Goal: Task Accomplishment & Management: Manage account settings

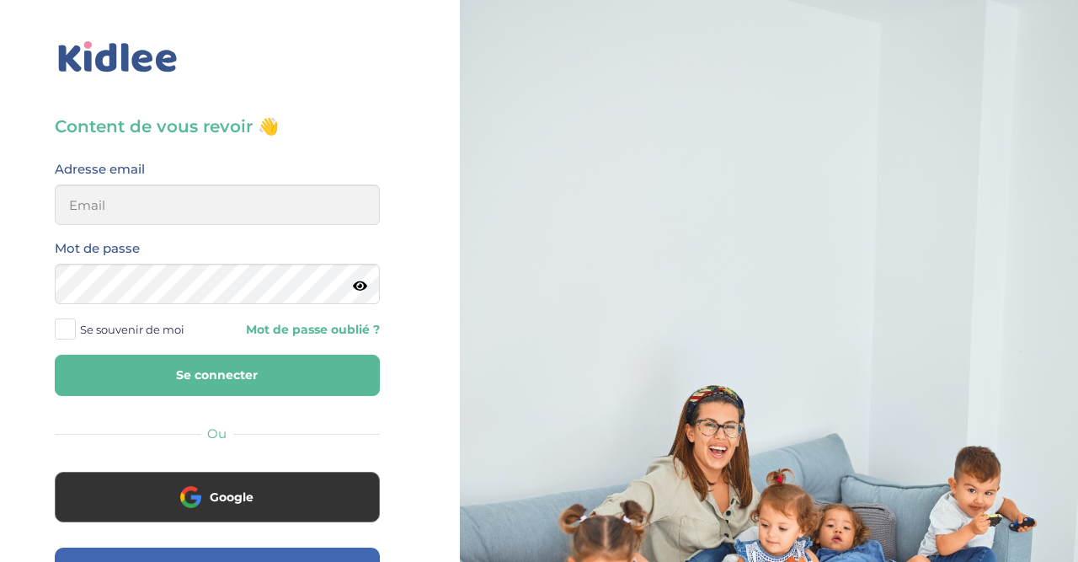
click at [230, 184] on div "Adresse email" at bounding box center [217, 191] width 325 height 67
click at [226, 209] on input "email" at bounding box center [217, 204] width 325 height 40
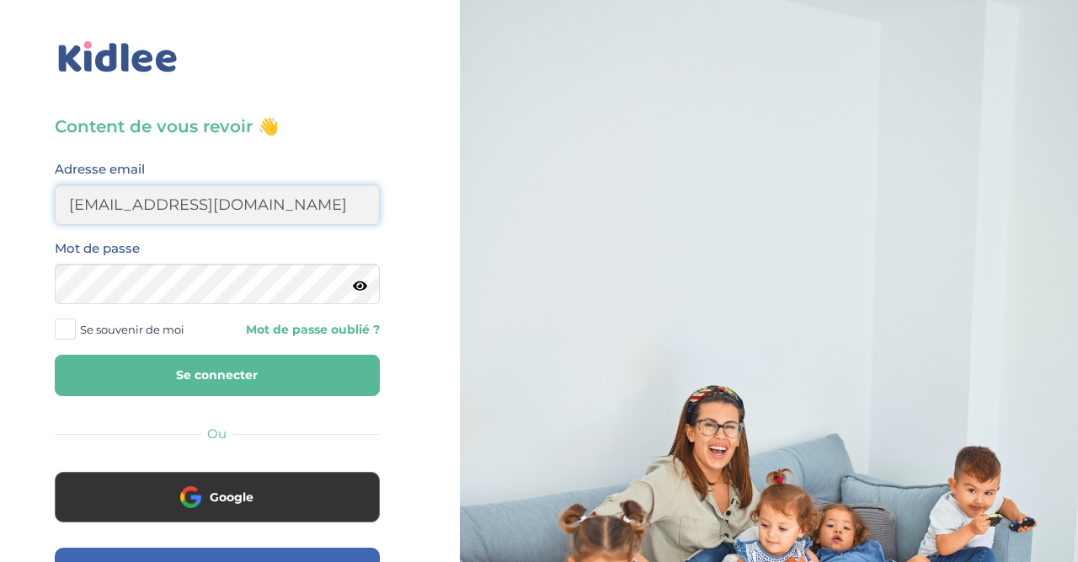
type input "[EMAIL_ADDRESS][DOMAIN_NAME]"
click at [55, 355] on button "Se connecter" at bounding box center [217, 375] width 325 height 41
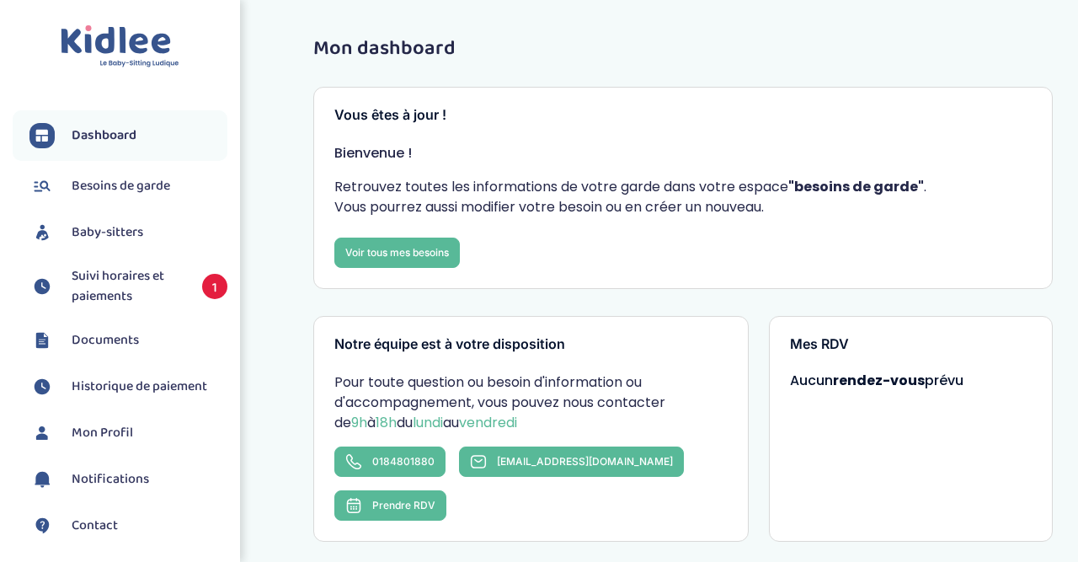
click at [127, 293] on span "Suivi horaires et paiements" at bounding box center [129, 286] width 114 height 40
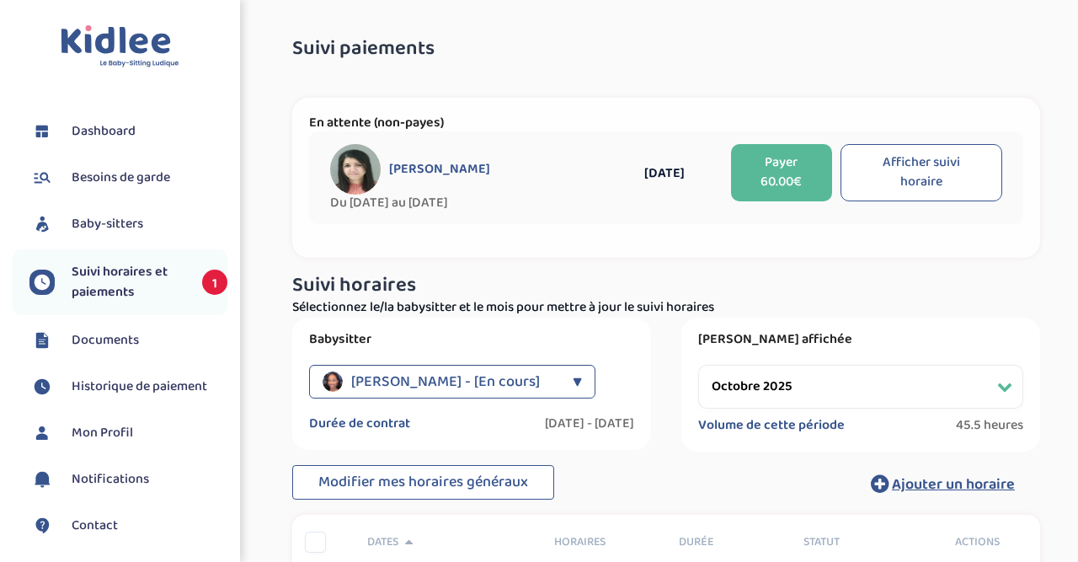
select select "octobre 2025"
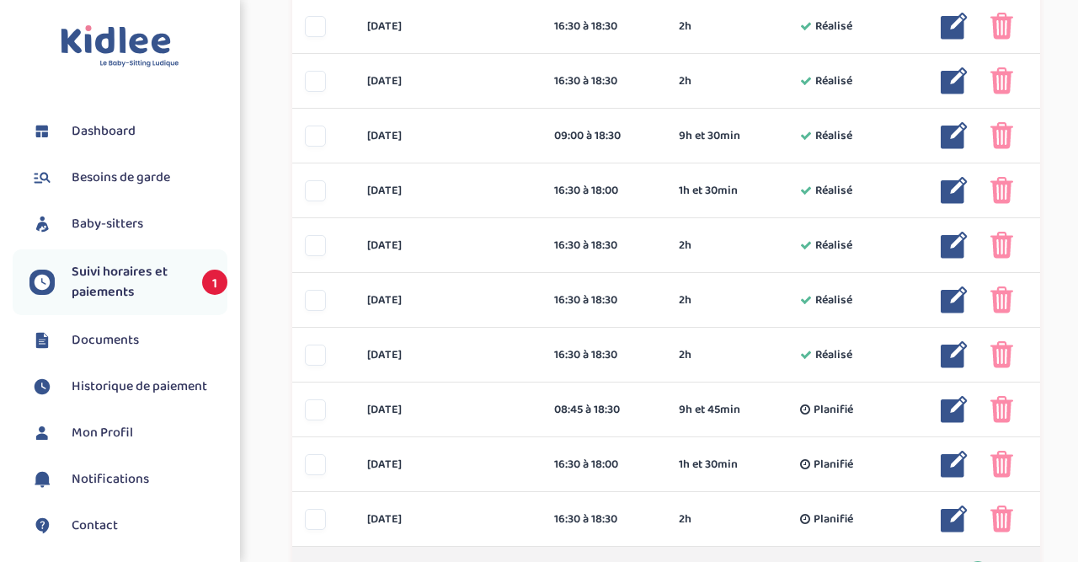
scroll to position [738, 0]
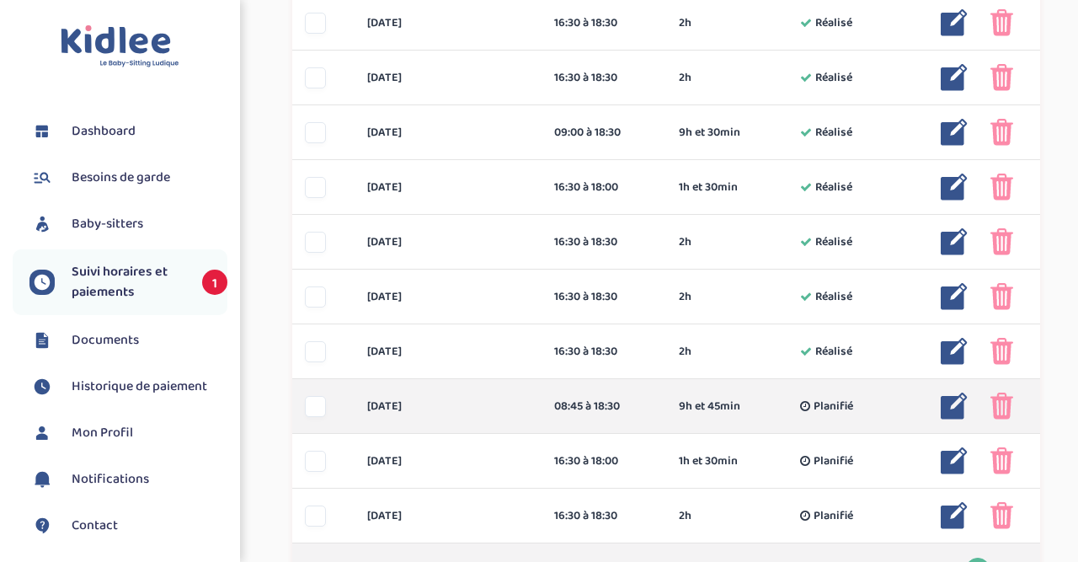
click at [953, 405] on img at bounding box center [954, 405] width 27 height 27
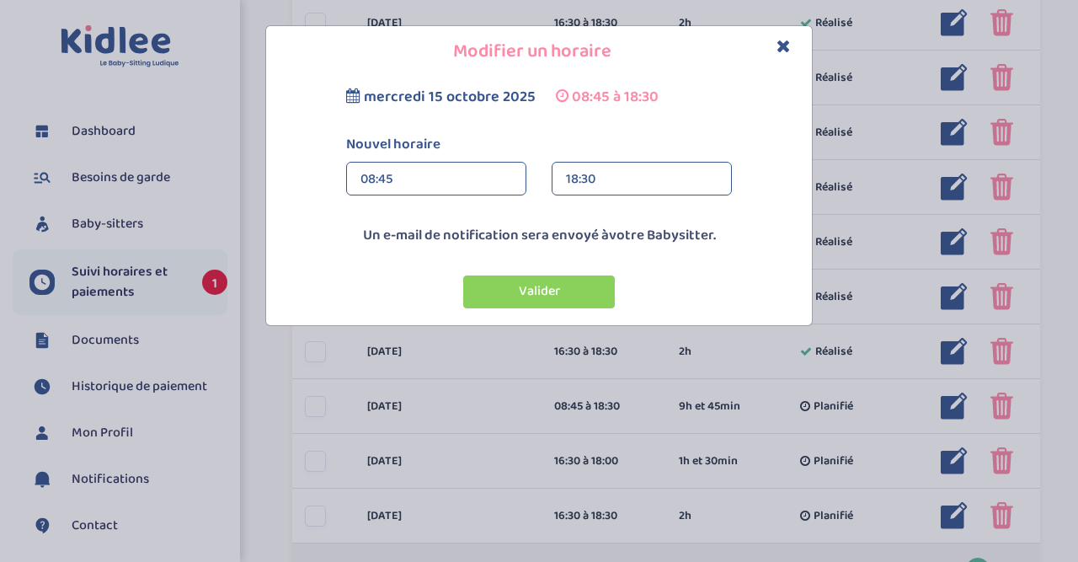
click at [489, 181] on div "08:45" at bounding box center [436, 180] width 152 height 34
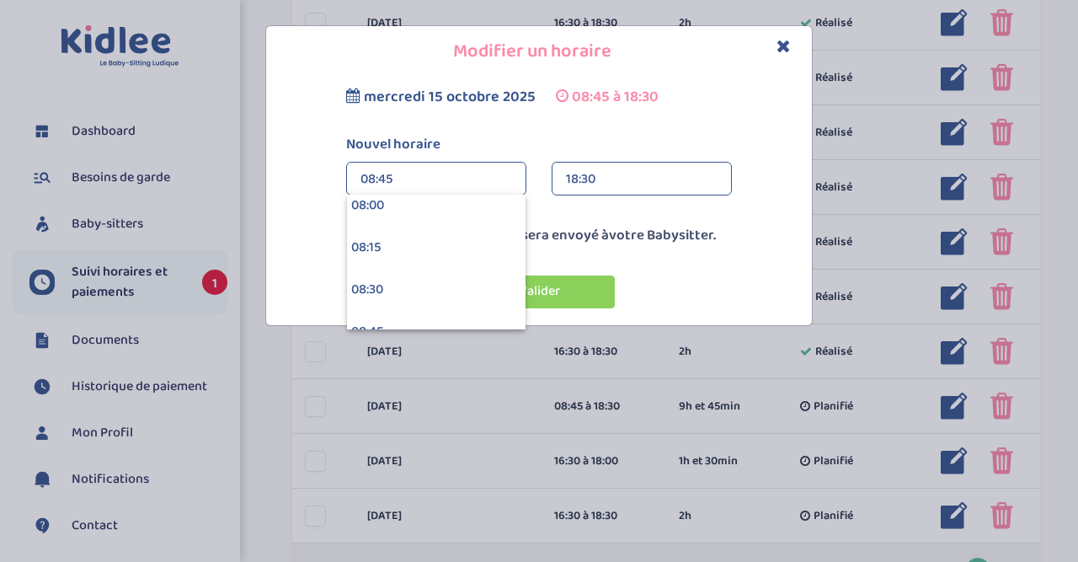
scroll to position [1423, 0]
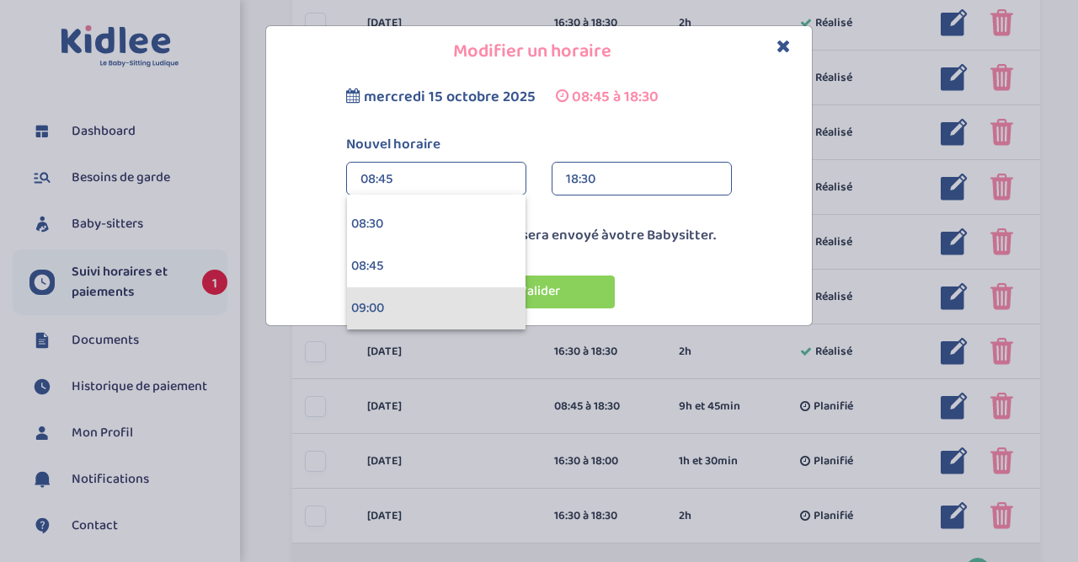
click at [478, 309] on div "09:00" at bounding box center [436, 308] width 179 height 42
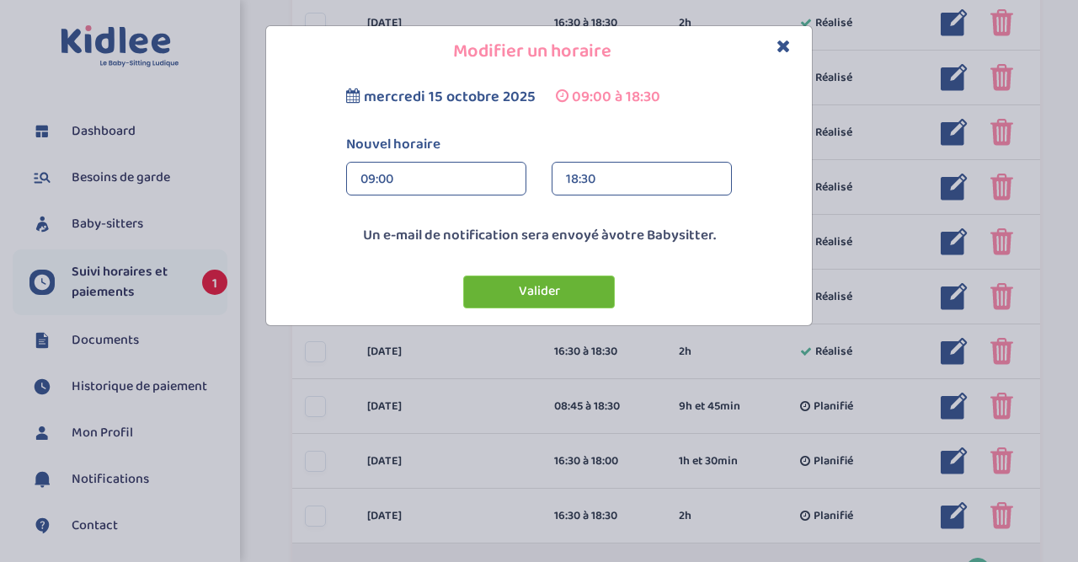
click at [550, 291] on button "Valider" at bounding box center [539, 291] width 152 height 33
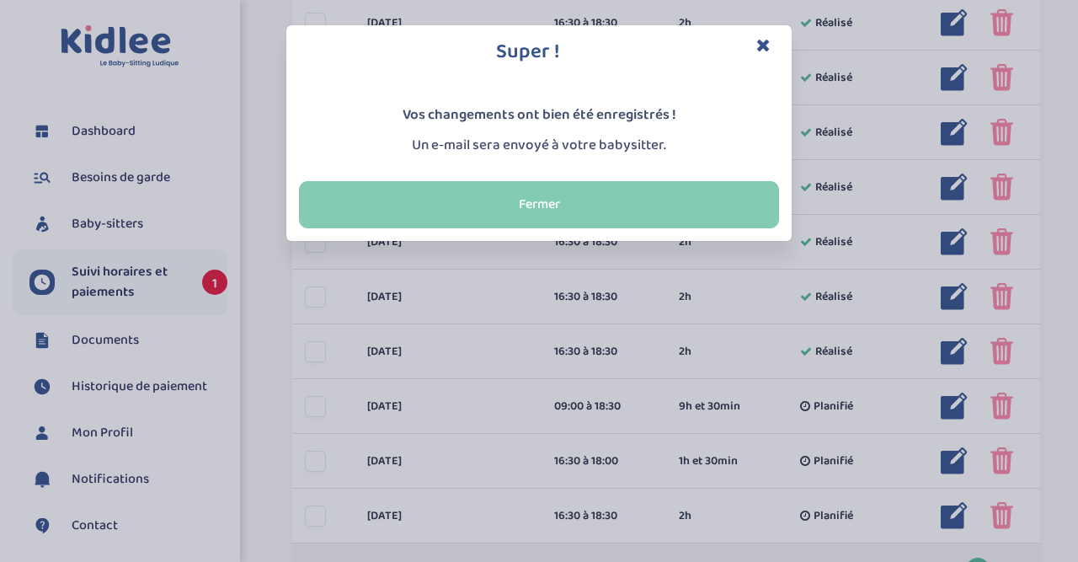
click at [545, 205] on button "Fermer" at bounding box center [539, 204] width 480 height 47
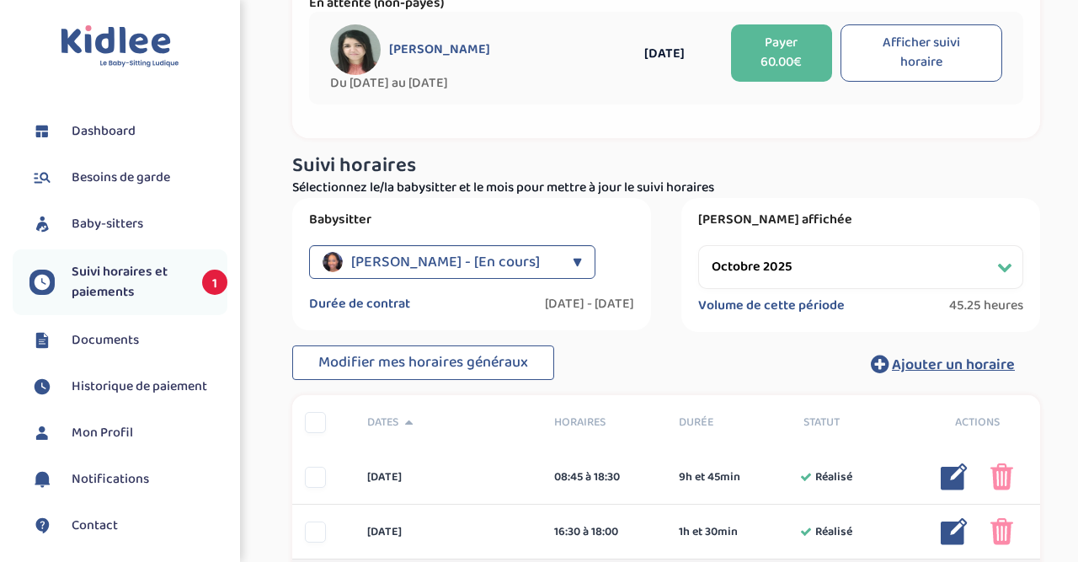
scroll to position [108, 0]
